Goal: Task Accomplishment & Management: Manage account settings

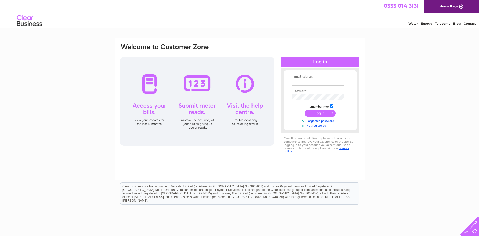
type input "simone@sealmac.co.uk"
click at [326, 110] on input "submit" at bounding box center [320, 112] width 31 height 7
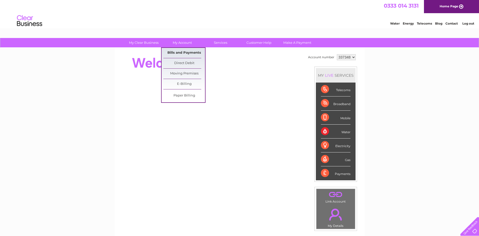
click at [184, 54] on link "Bills and Payments" at bounding box center [185, 53] width 42 height 10
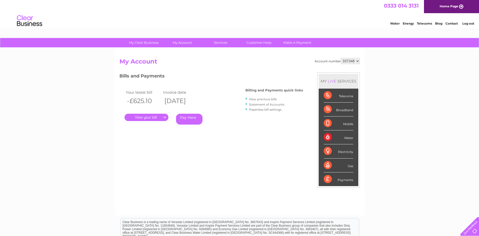
click at [152, 117] on link "." at bounding box center [147, 116] width 44 height 7
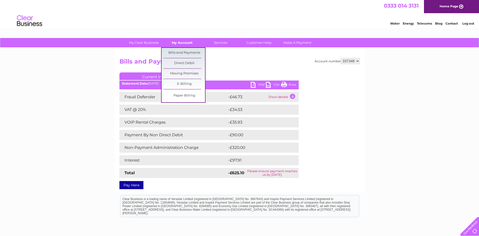
click at [180, 41] on link "My Account" at bounding box center [182, 42] width 42 height 9
click at [177, 54] on link "Bills and Payments" at bounding box center [185, 53] width 42 height 10
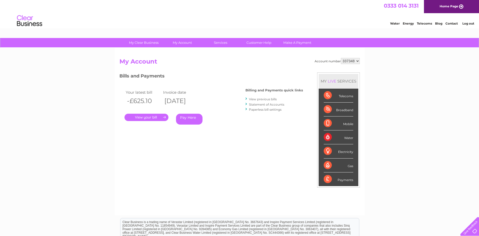
click at [257, 98] on link "View previous bills" at bounding box center [263, 99] width 28 height 4
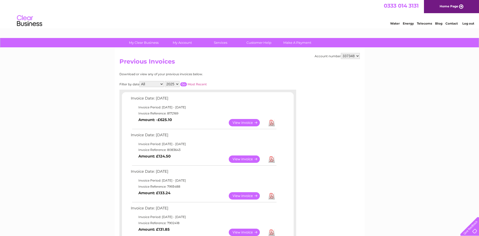
click at [238, 123] on link "View" at bounding box center [247, 122] width 37 height 7
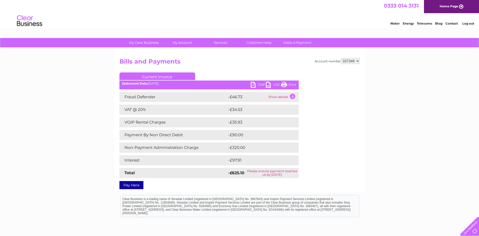
click at [259, 86] on link "PDF" at bounding box center [258, 85] width 15 height 7
